Goal: Task Accomplishment & Management: Complete application form

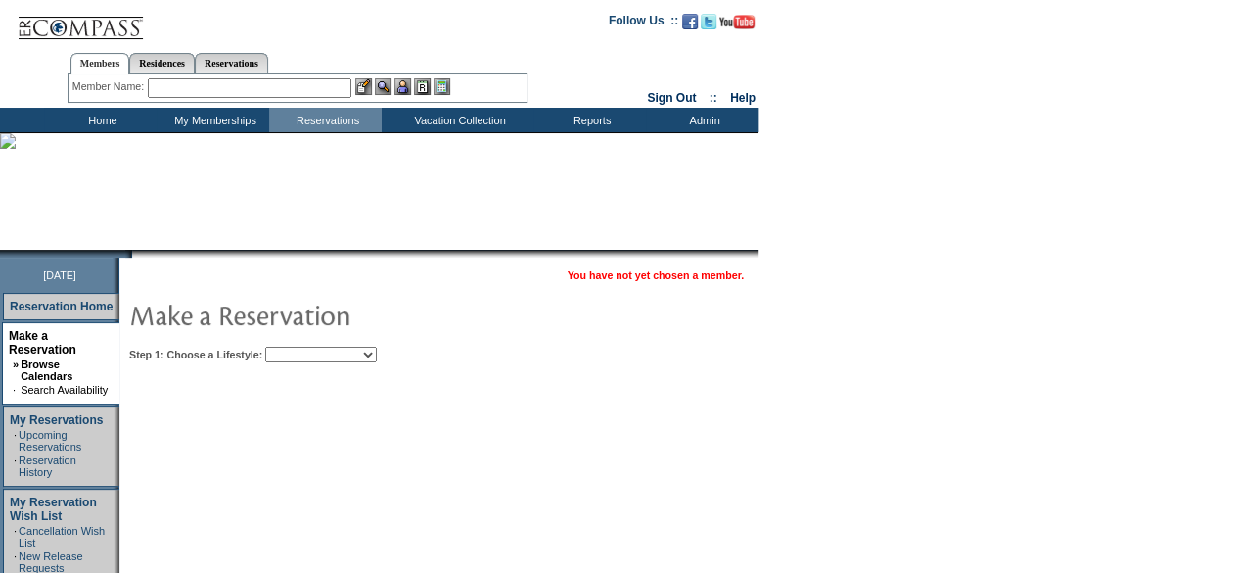
click at [377, 351] on select "Beach Leisure Metropolitan Mountain OIAL for Adventure OIAL for Couples OIAL fo…" at bounding box center [321, 355] width 112 height 16
select select "Metropolitan"
click at [299, 347] on select "Beach Leisure Metropolitan Mountain OIAL for Adventure OIAL for Couples OIAL fo…" at bounding box center [321, 355] width 112 height 16
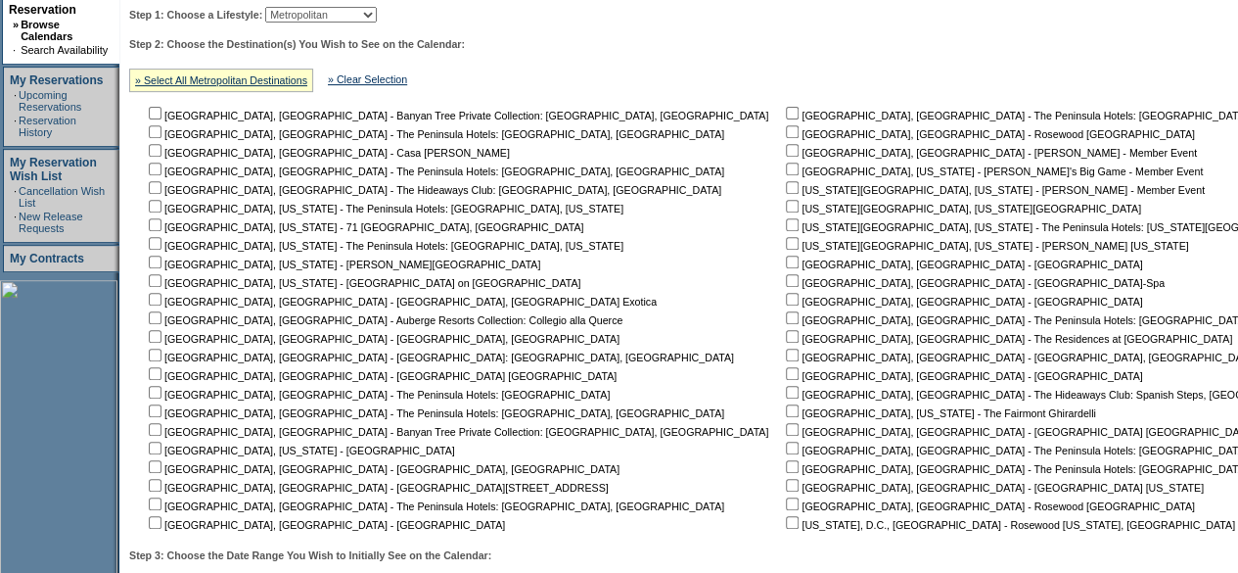
scroll to position [339, 0]
click at [786, 284] on input "checkbox" at bounding box center [792, 281] width 13 height 13
checkbox input "true"
click at [786, 301] on input "checkbox" at bounding box center [792, 300] width 13 height 13
checkbox input "true"
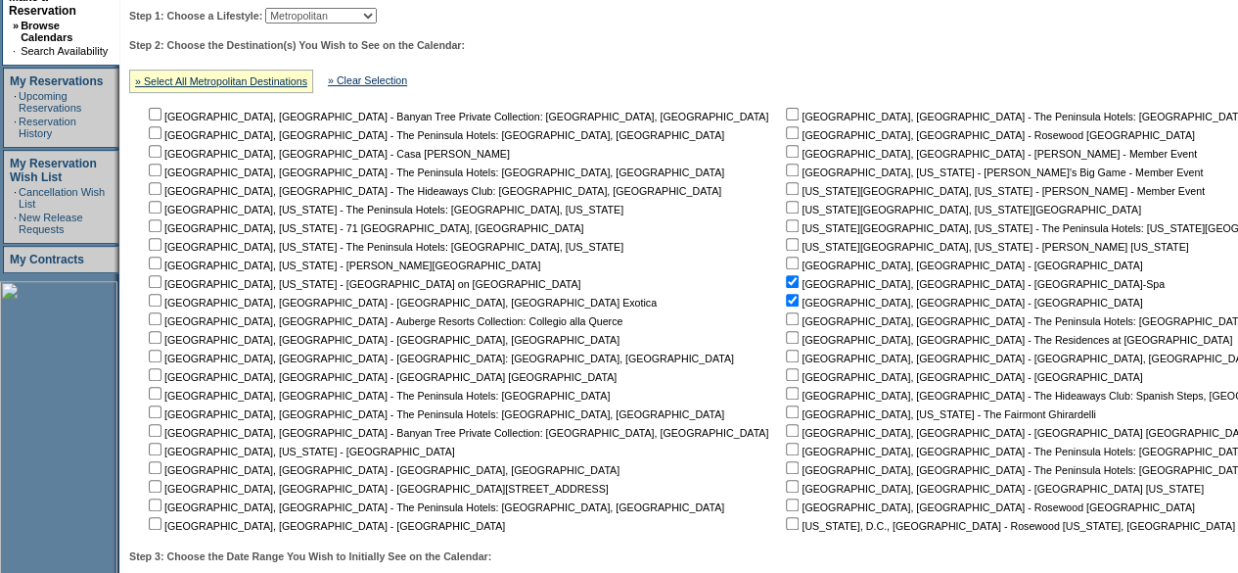
click at [786, 338] on input "checkbox" at bounding box center [792, 337] width 13 height 13
checkbox input "true"
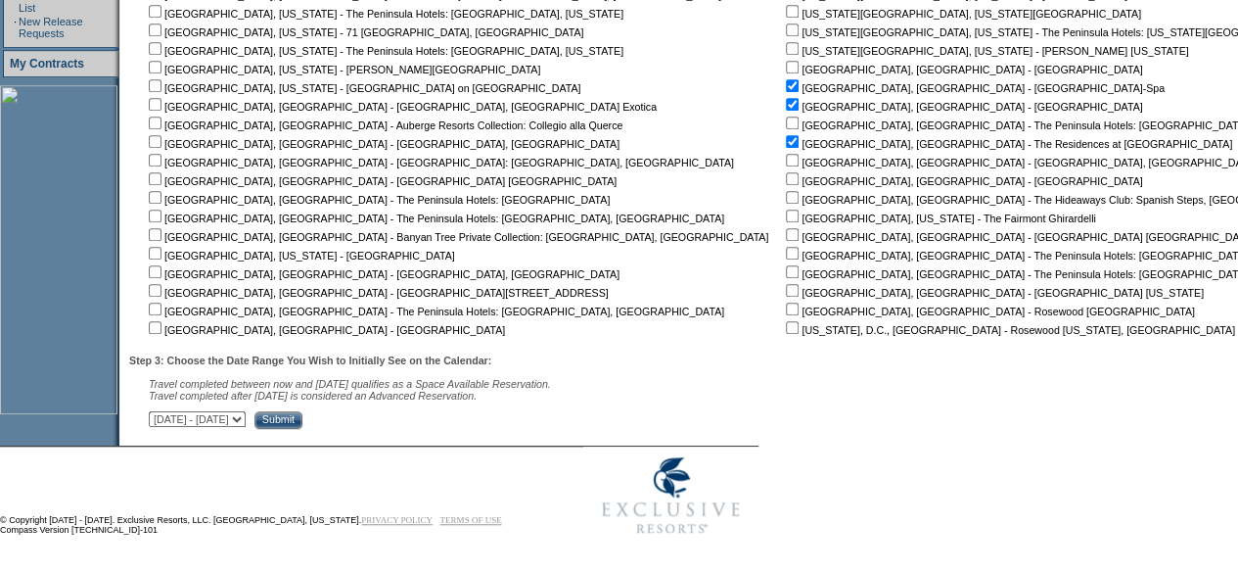
scroll to position [535, 0]
click at [302, 419] on input "Submit" at bounding box center [279, 420] width 48 height 18
